Goal: Task Accomplishment & Management: Complete application form

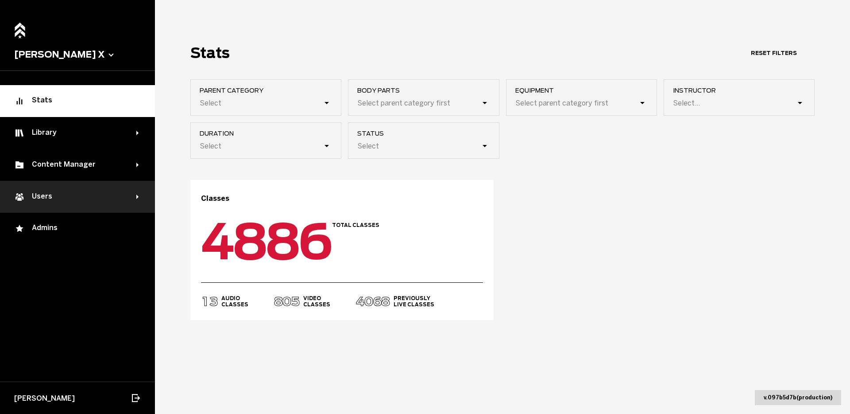
click at [56, 195] on div "Users" at bounding box center [75, 196] width 122 height 11
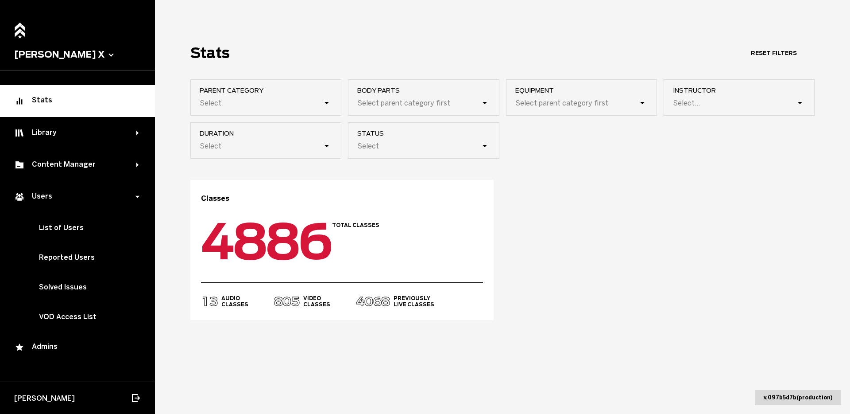
click at [58, 50] on button "[PERSON_NAME] X" at bounding box center [77, 54] width 127 height 11
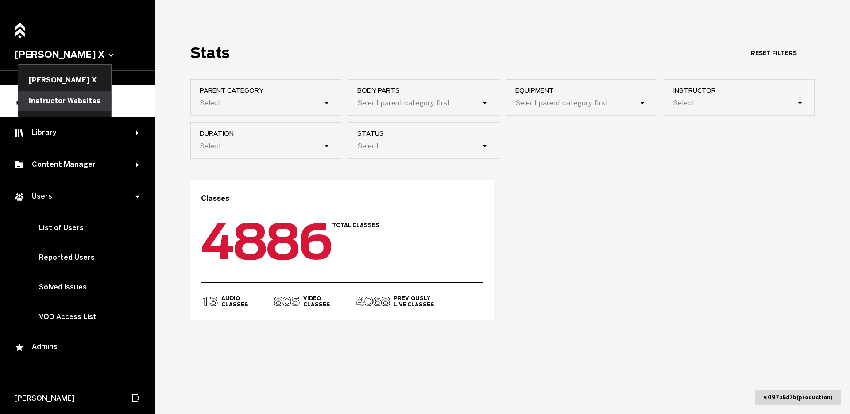
click at [64, 101] on button "Instructor Websites" at bounding box center [64, 101] width 93 height 20
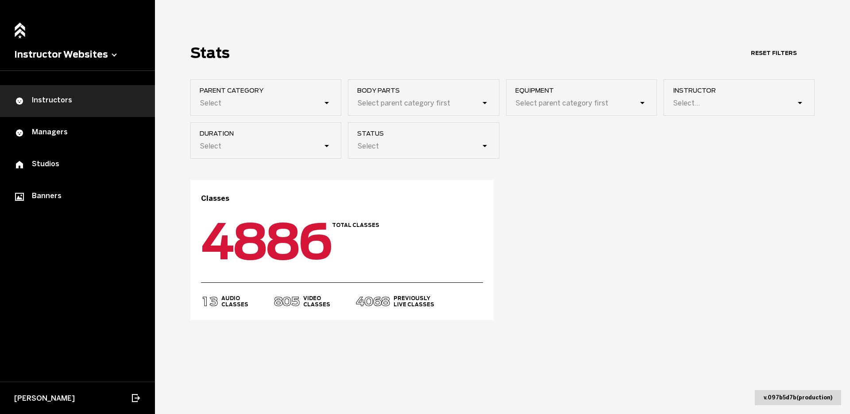
click at [46, 101] on div "Instructors" at bounding box center [77, 101] width 127 height 11
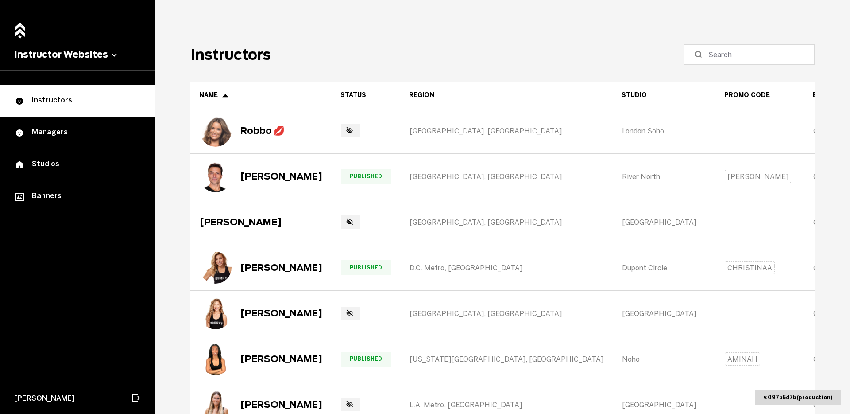
click at [747, 63] on label at bounding box center [749, 54] width 131 height 20
click at [747, 60] on input at bounding box center [752, 54] width 88 height 11
type input "Nero"
click at [747, 63] on label "Nero" at bounding box center [749, 54] width 131 height 20
click at [747, 60] on input "Nero" at bounding box center [752, 54] width 88 height 11
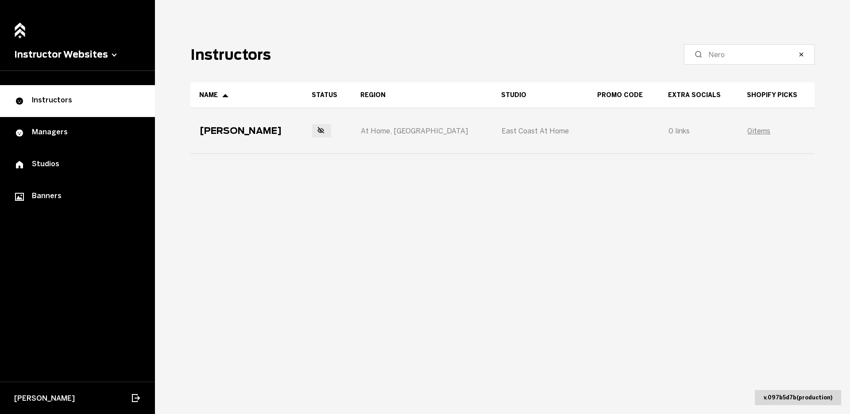
click at [238, 136] on div "[PERSON_NAME]" at bounding box center [247, 130] width 112 height 44
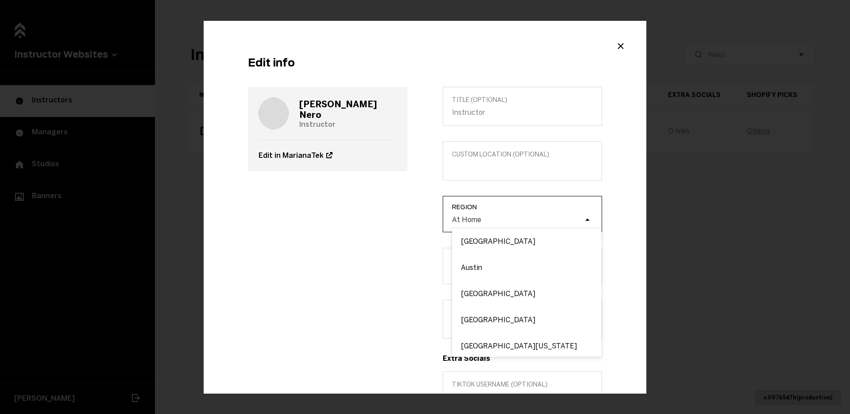
click at [481, 220] on div "At Home" at bounding box center [517, 219] width 133 height 8
click at [407, 219] on input "Region option [GEOGRAPHIC_DATA] focused, 1 of 54. 54 results available. Use Up …" at bounding box center [407, 219] width 0 height 0
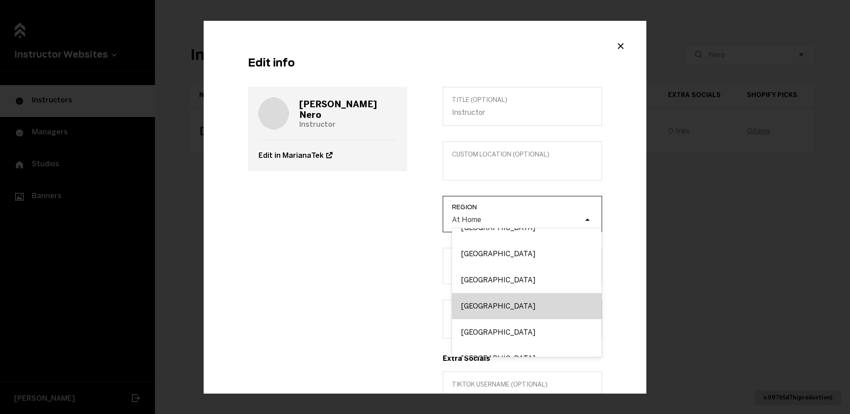
click at [482, 308] on div "[GEOGRAPHIC_DATA]" at bounding box center [527, 306] width 150 height 26
click at [407, 219] on input "Region option [GEOGRAPHIC_DATA] focused, 22 of 54. 54 results available. Use Up…" at bounding box center [407, 219] width 0 height 0
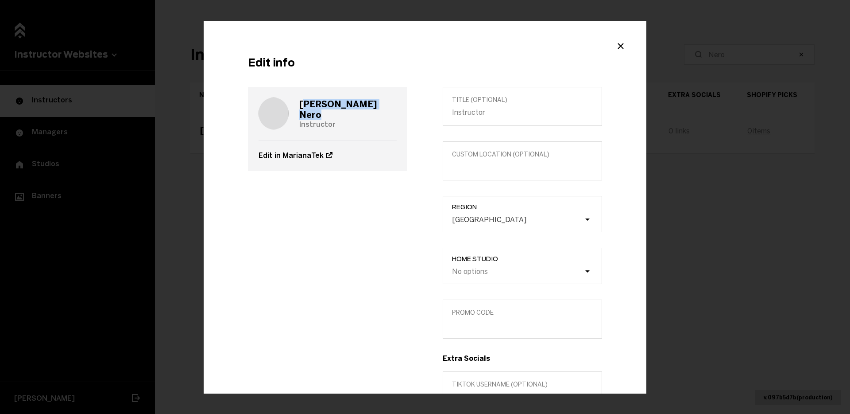
drag, startPoint x: 350, startPoint y: 108, endPoint x: 304, endPoint y: 106, distance: 46.5
click at [305, 106] on div "[PERSON_NAME] Instructor" at bounding box center [328, 113] width 138 height 53
copy h3 "[PERSON_NAME]"
click at [472, 332] on label "Promo Code" at bounding box center [522, 318] width 159 height 39
click at [472, 329] on input "Promo Code" at bounding box center [522, 325] width 141 height 8
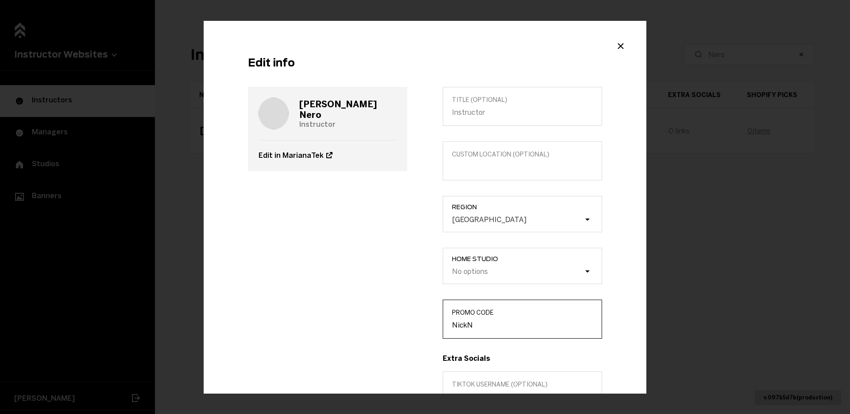
scroll to position [108, 0]
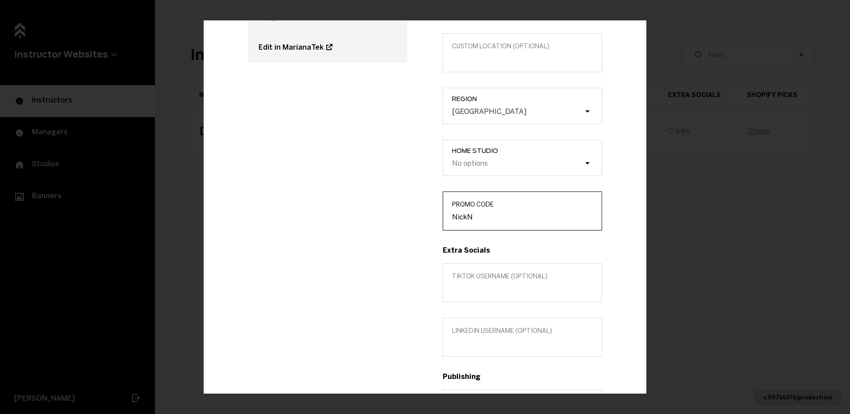
type input "NickN"
click at [472, 258] on div "Title (optional) Custom location (Optional) Region [GEOGRAPHIC_DATA] Home Studi…" at bounding box center [522, 253] width 195 height 549
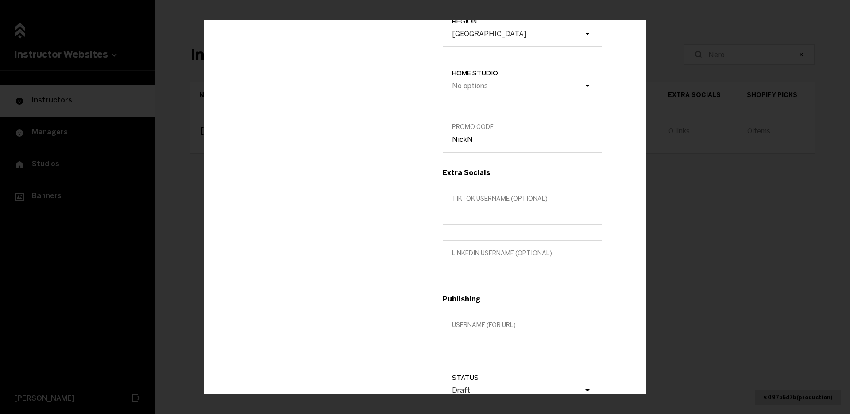
scroll to position [248, 0]
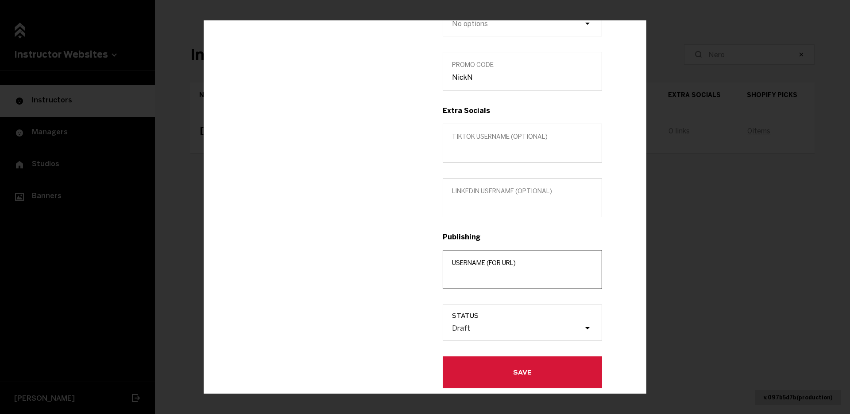
click at [479, 276] on input "Username (for url)" at bounding box center [522, 275] width 141 height 8
paste input "[PERSON_NAME]"
click at [471, 274] on input "[PERSON_NAME]" at bounding box center [522, 275] width 141 height 8
type input "[PERSON_NAME]"
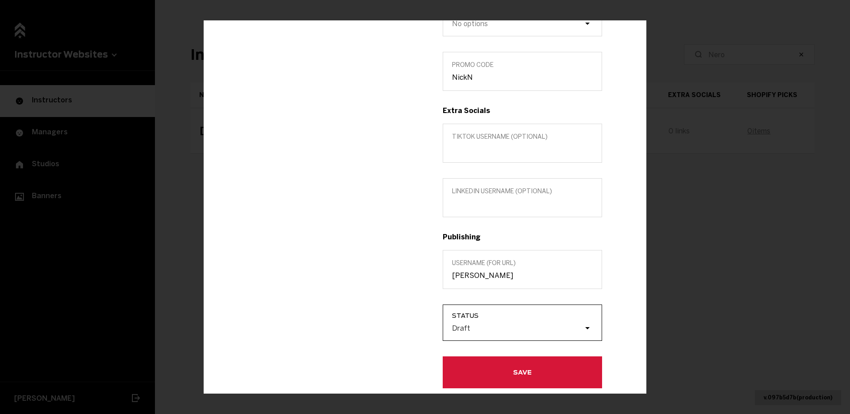
click at [475, 332] on div "Draft" at bounding box center [517, 327] width 133 height 8
click at [407, 328] on input "Status Draft" at bounding box center [407, 328] width 0 height 0
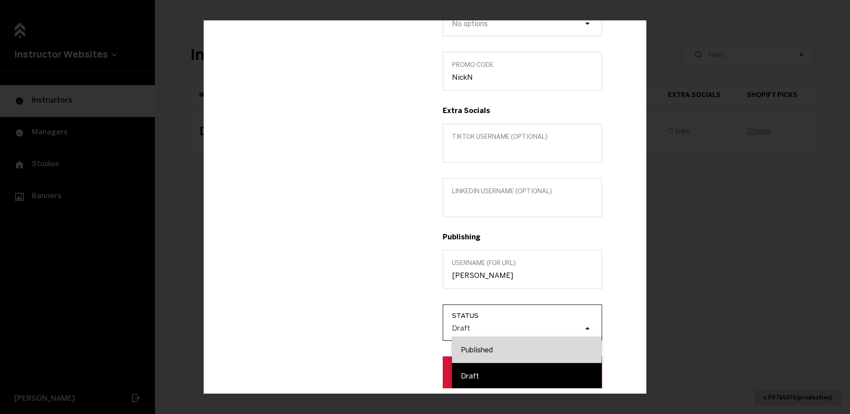
click at [476, 345] on div "Published" at bounding box center [527, 350] width 150 height 26
click at [407, 328] on input "Status option Published focused, 1 of 2. 2 results available. Use Up and Down t…" at bounding box center [407, 328] width 0 height 0
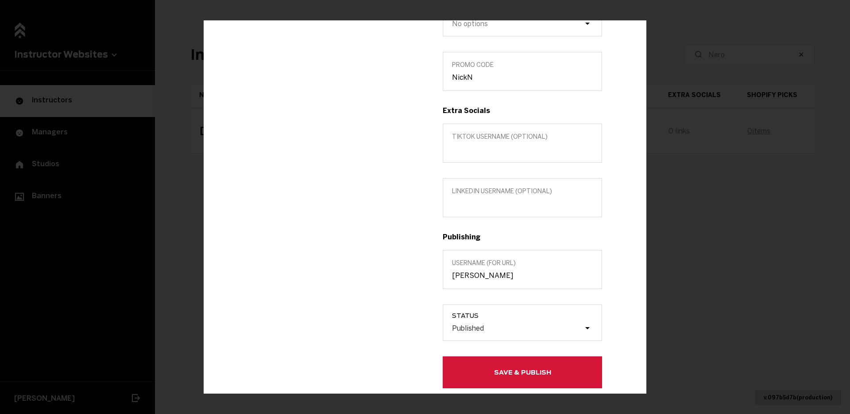
click at [475, 377] on button "Save & Publish" at bounding box center [522, 372] width 159 height 32
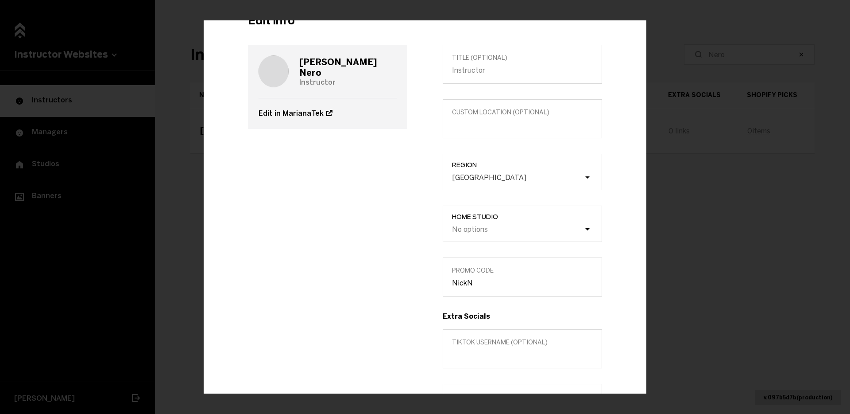
scroll to position [0, 0]
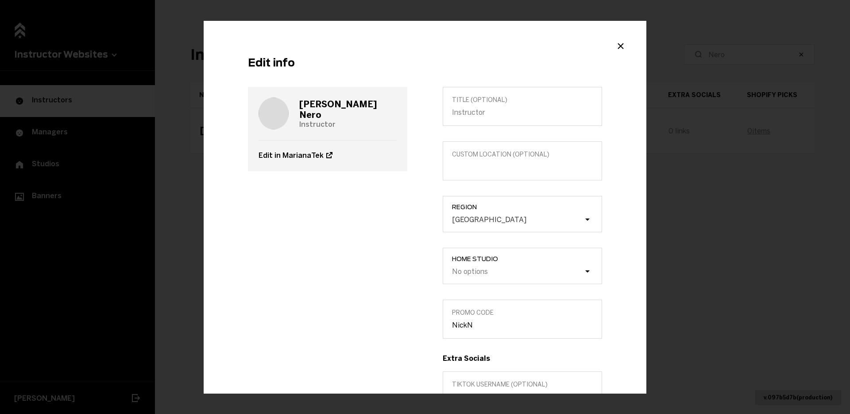
click at [168, 196] on div "Edit info [PERSON_NAME] Instructor Edit in MarianaTek Title (optional) Custom l…" at bounding box center [425, 207] width 850 height 414
